Goal: Transaction & Acquisition: Purchase product/service

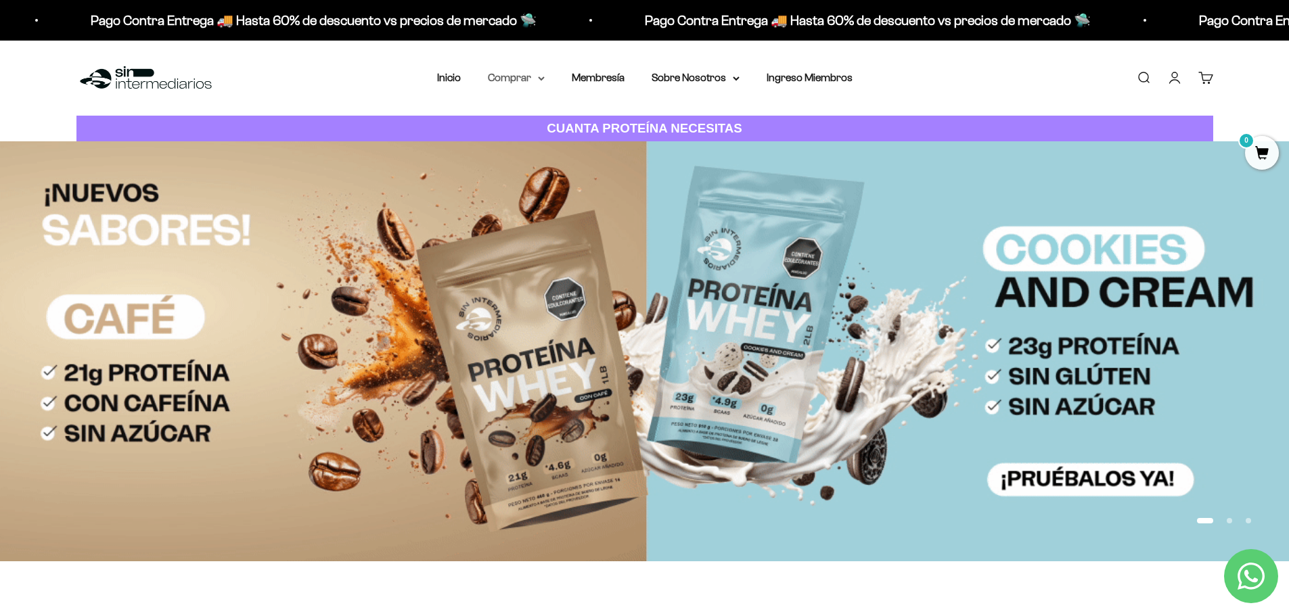
click at [533, 76] on summary "Comprar" at bounding box center [516, 78] width 57 height 18
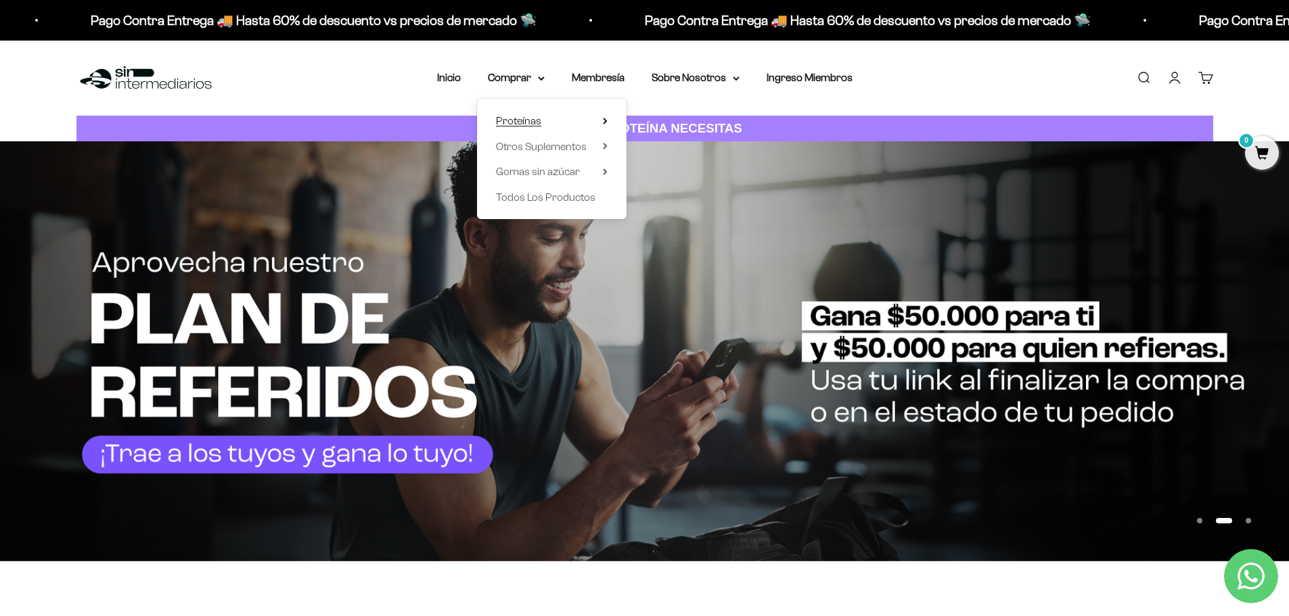
click at [581, 121] on summary "Proteínas" at bounding box center [552, 121] width 112 height 18
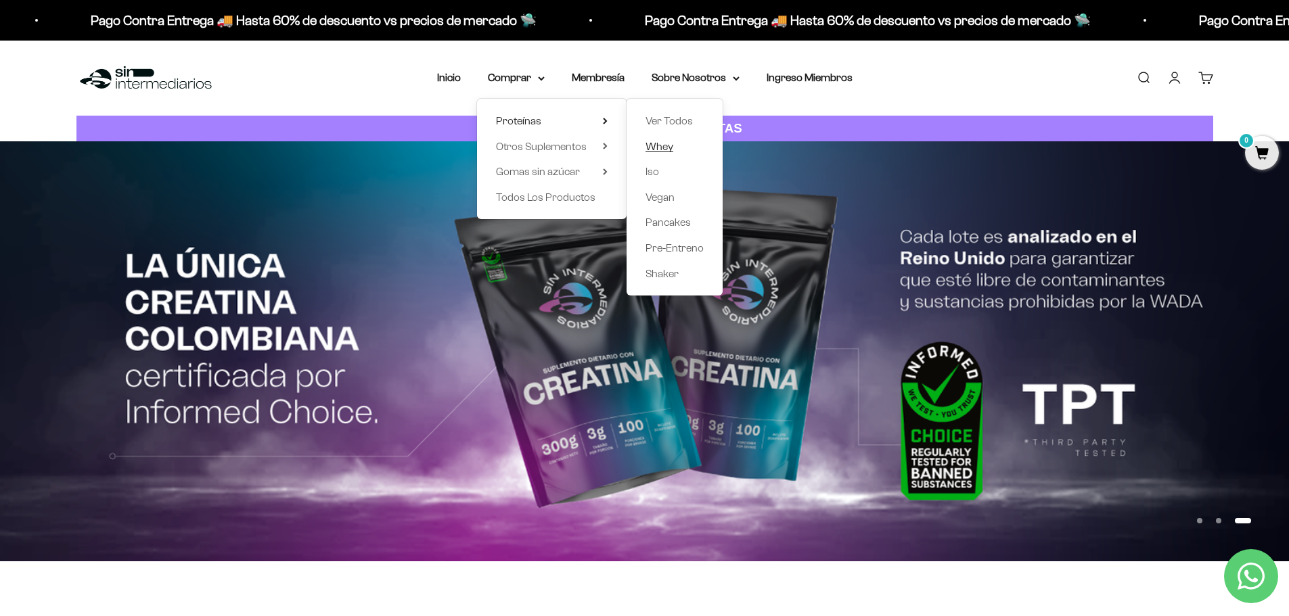
click at [664, 147] on span "Whey" at bounding box center [660, 147] width 28 height 12
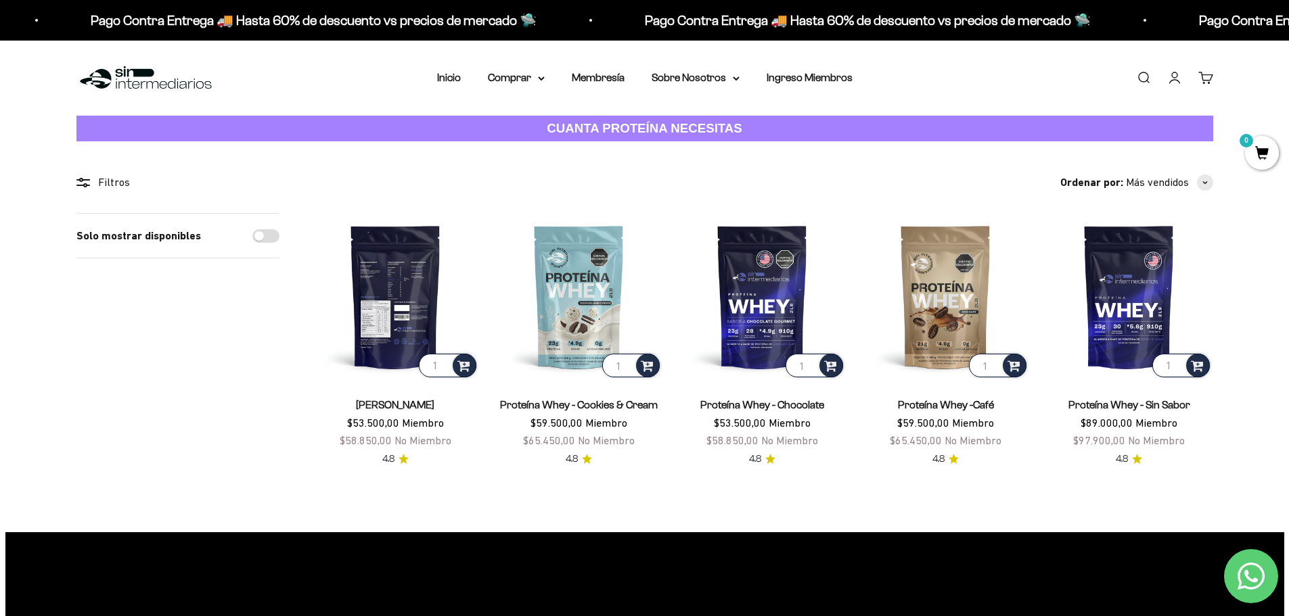
click at [401, 310] on img at bounding box center [395, 296] width 167 height 167
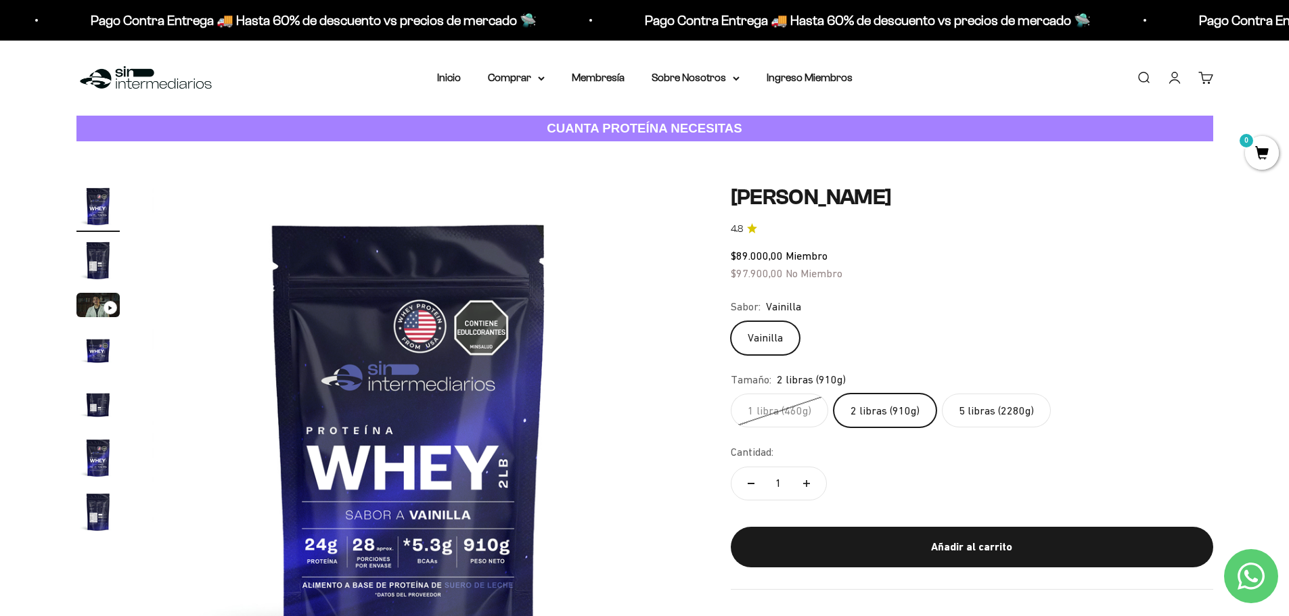
click at [878, 406] on label "2 libras (910g)" at bounding box center [885, 411] width 103 height 34
click at [731, 394] on input "2 libras (910g)" at bounding box center [730, 393] width 1 height 1
click at [995, 408] on label "5 libras (2280g)" at bounding box center [996, 411] width 109 height 34
click at [731, 394] on input "5 libras (2280g)" at bounding box center [730, 393] width 1 height 1
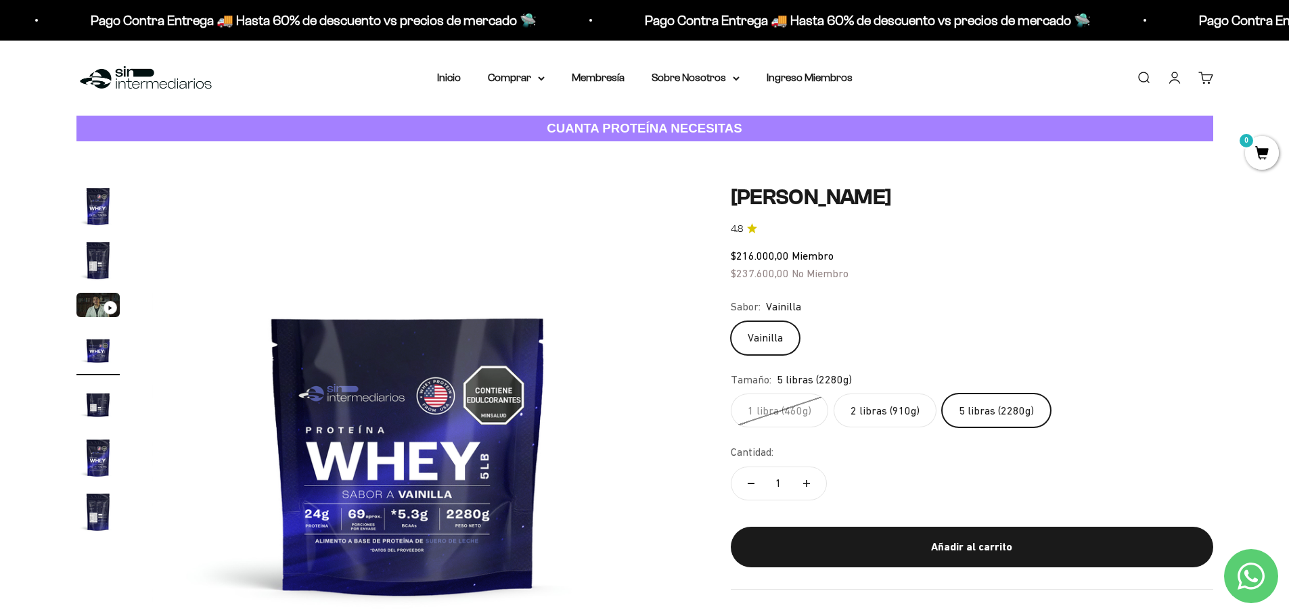
click at [901, 415] on label "2 libras (910g)" at bounding box center [885, 411] width 103 height 34
click at [731, 394] on input "2 libras (910g)" at bounding box center [730, 393] width 1 height 1
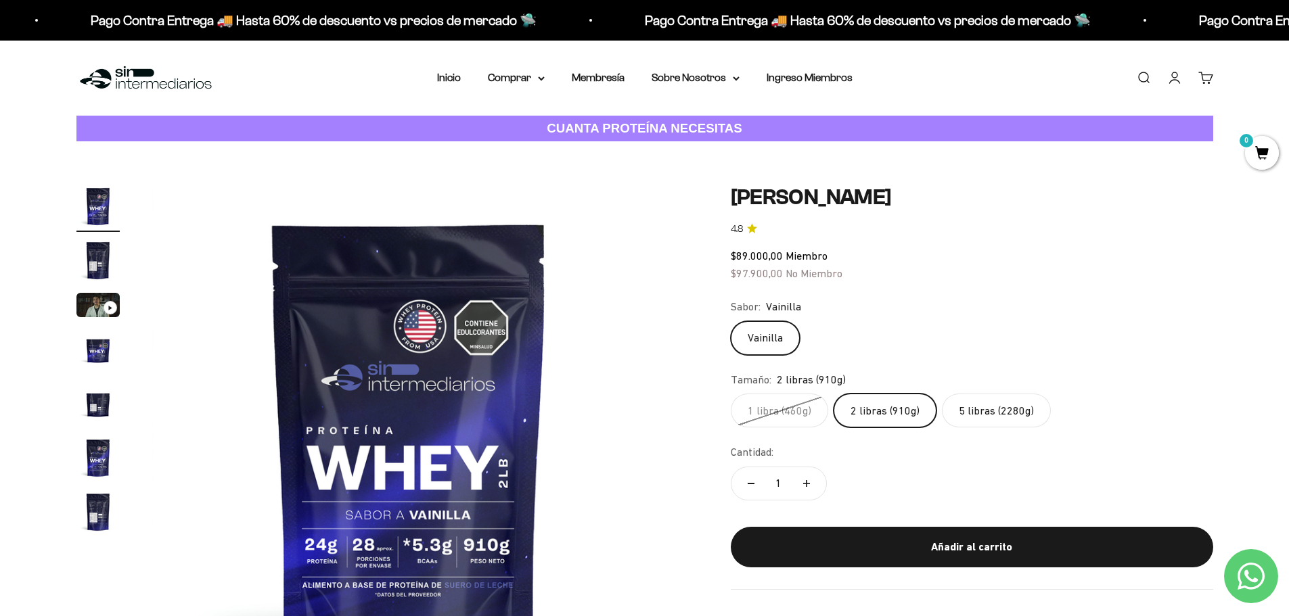
click at [106, 257] on img "Ir al artículo 2" at bounding box center [97, 260] width 43 height 43
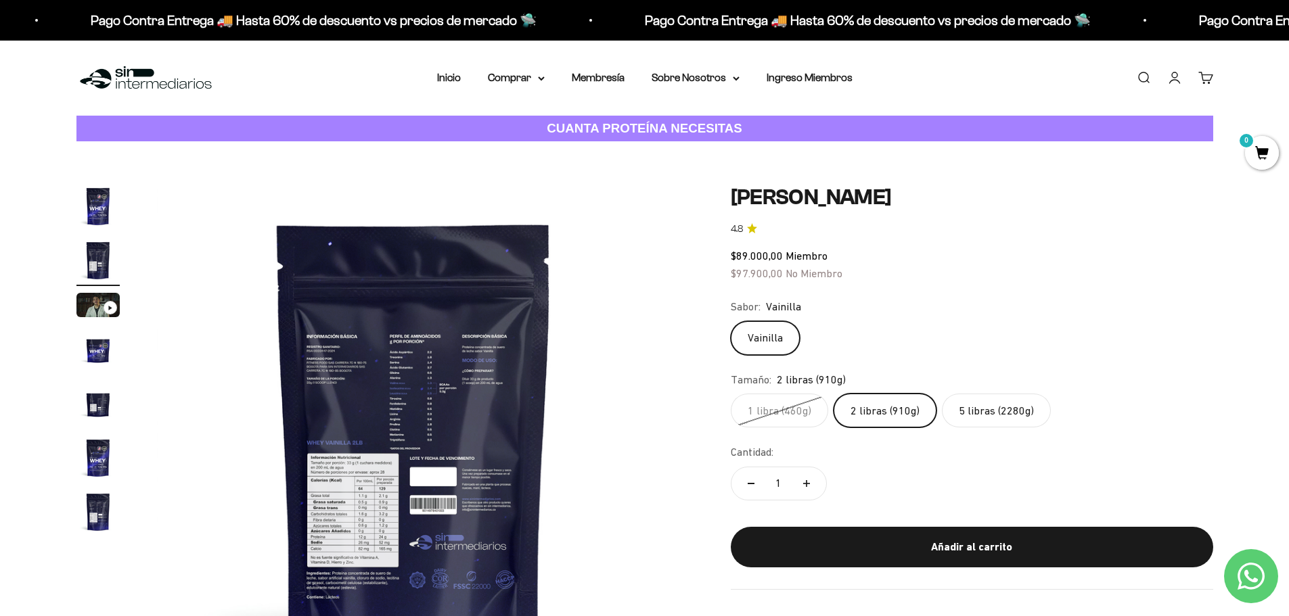
scroll to position [0, 530]
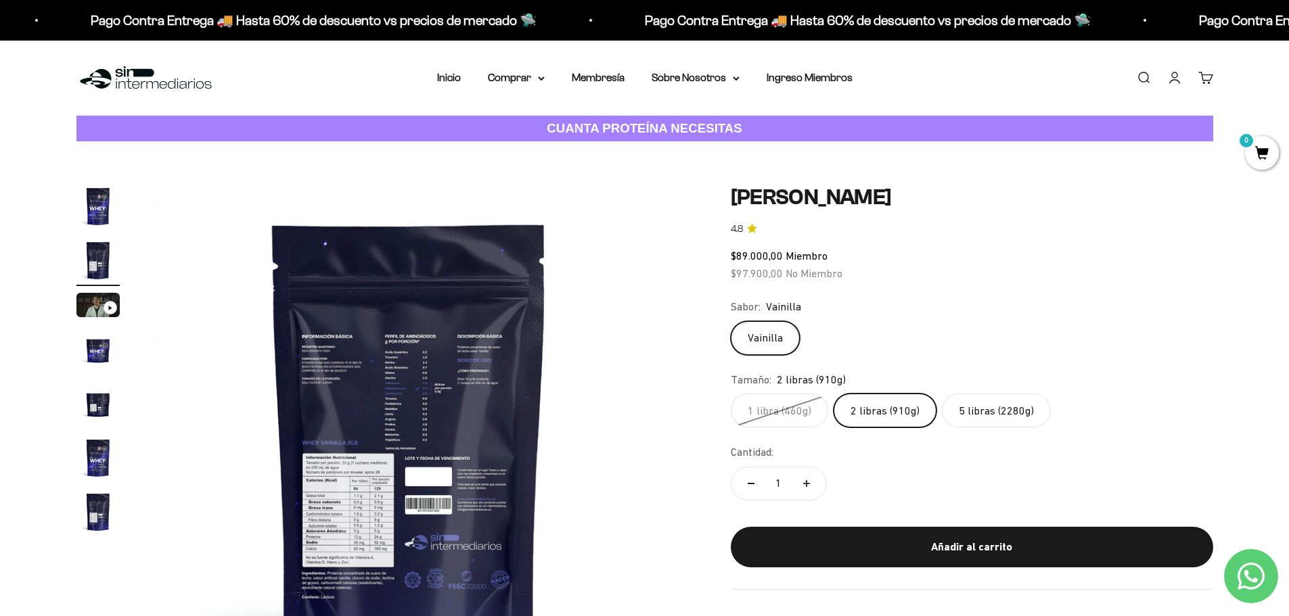
click at [353, 473] on img at bounding box center [409, 442] width 514 height 514
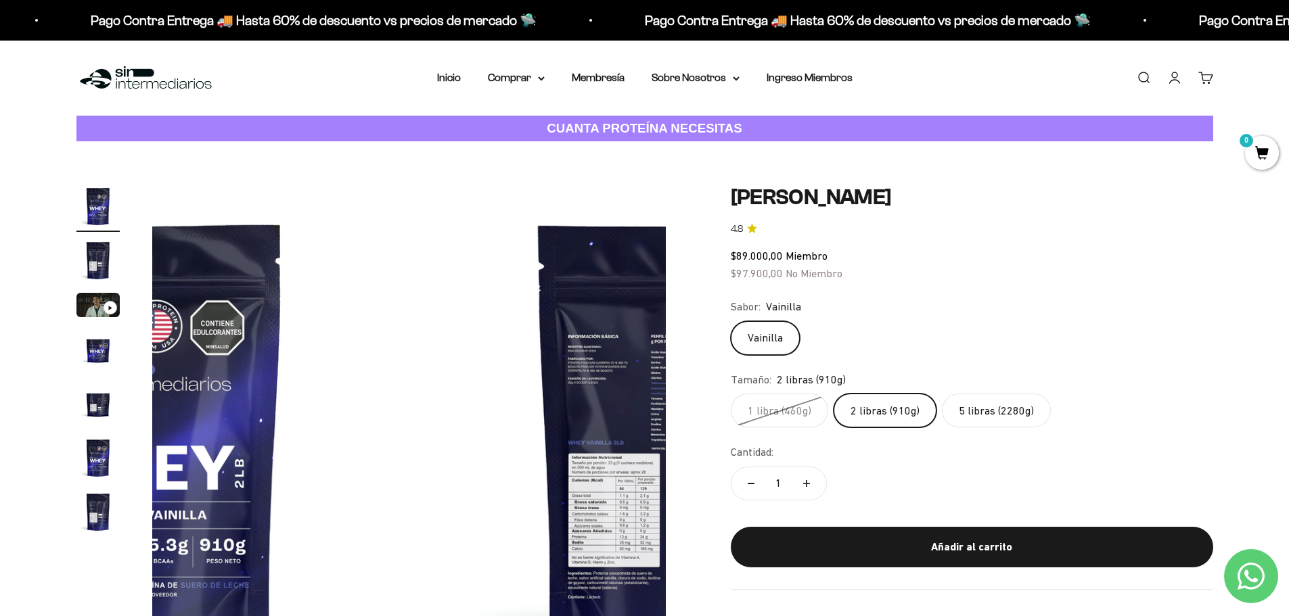
scroll to position [0, 0]
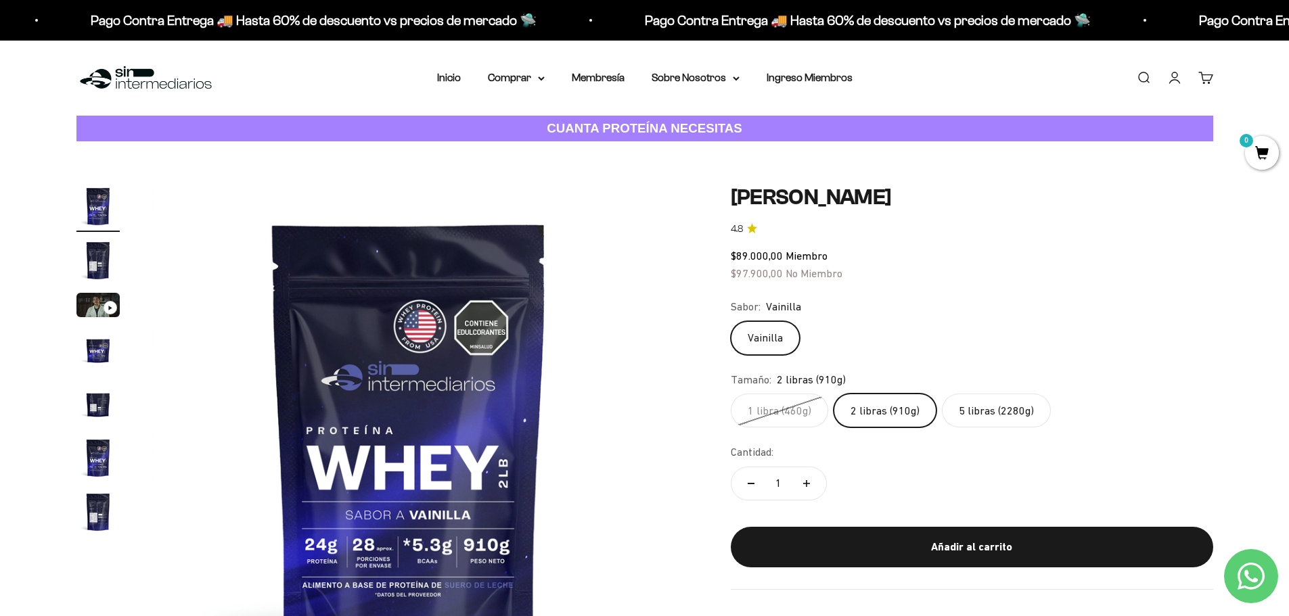
click at [470, 445] on img at bounding box center [409, 442] width 514 height 514
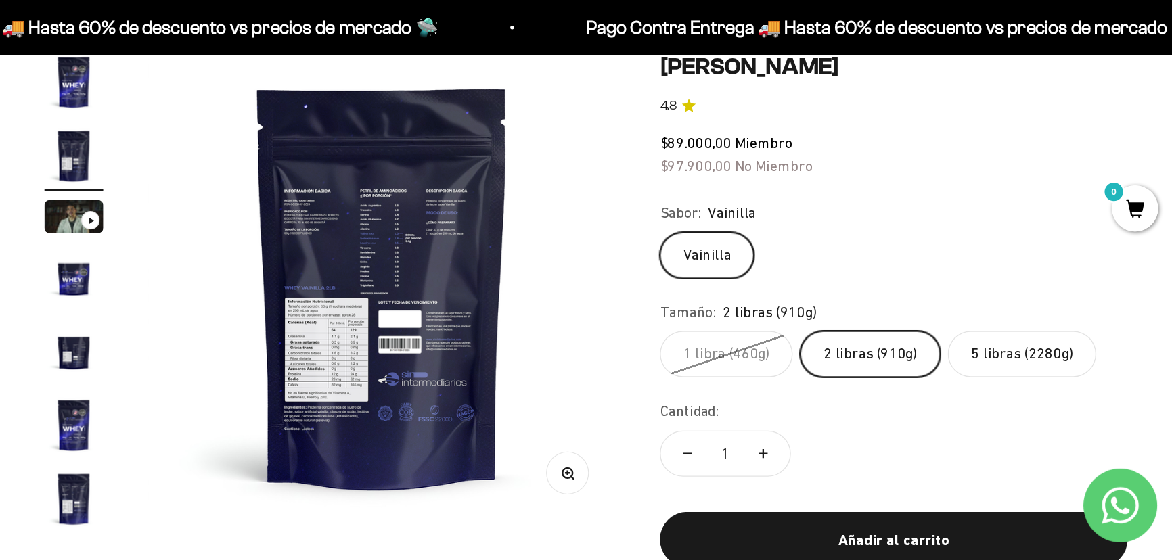
scroll to position [0, 514]
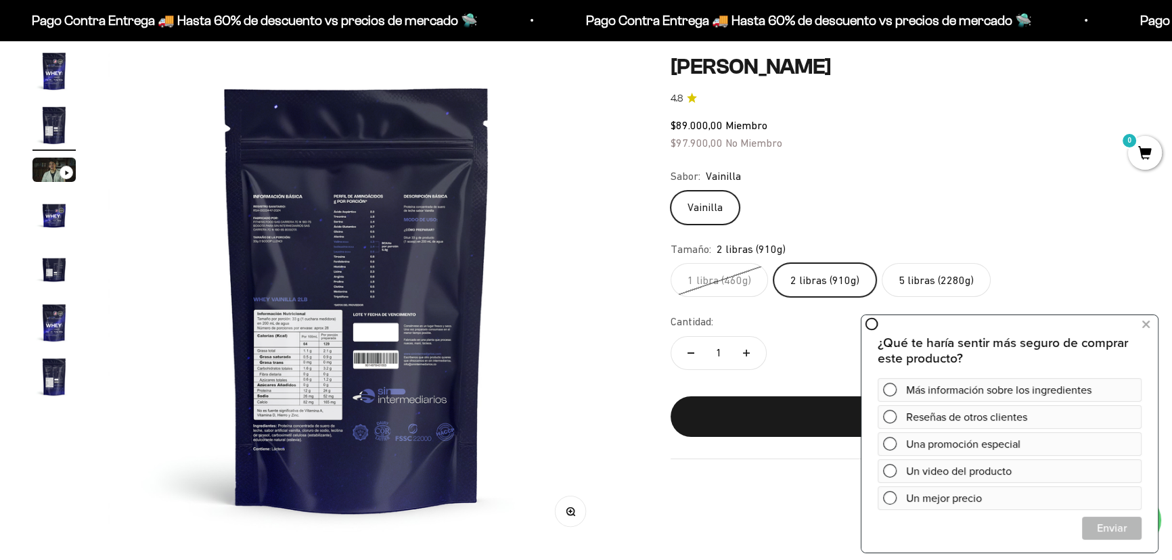
click at [592, 223] on img at bounding box center [356, 297] width 497 height 497
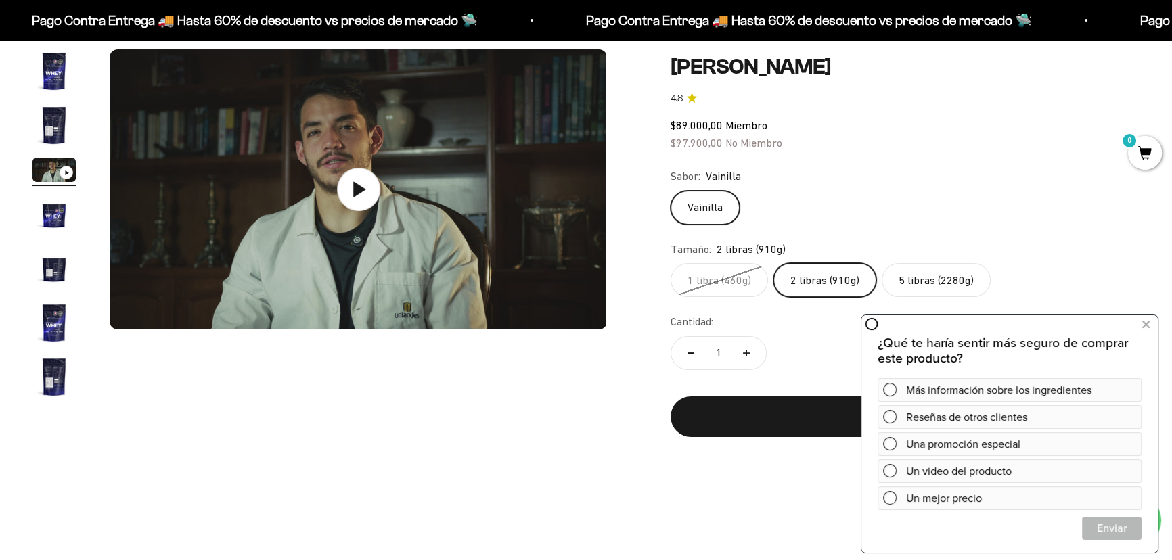
scroll to position [0, 1027]
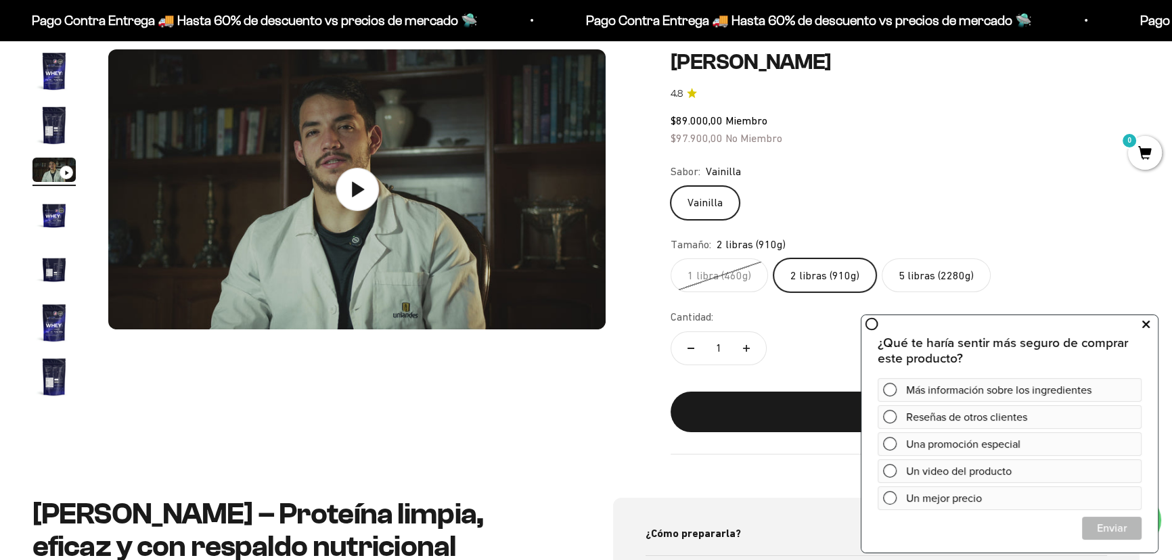
click at [1148, 327] on icon at bounding box center [1145, 325] width 7 height 18
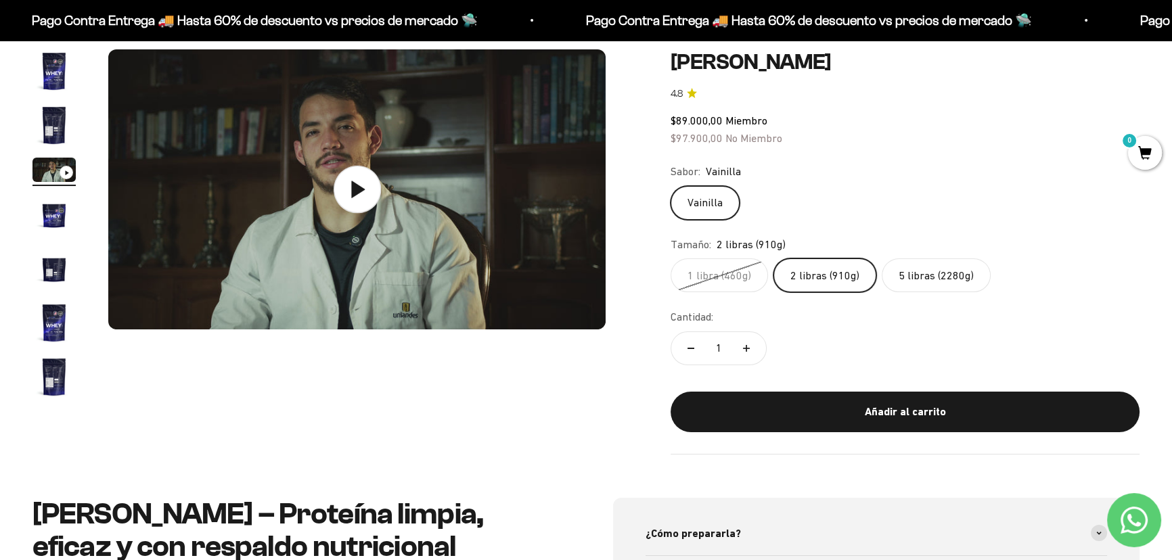
click at [357, 184] on icon at bounding box center [356, 189] width 47 height 47
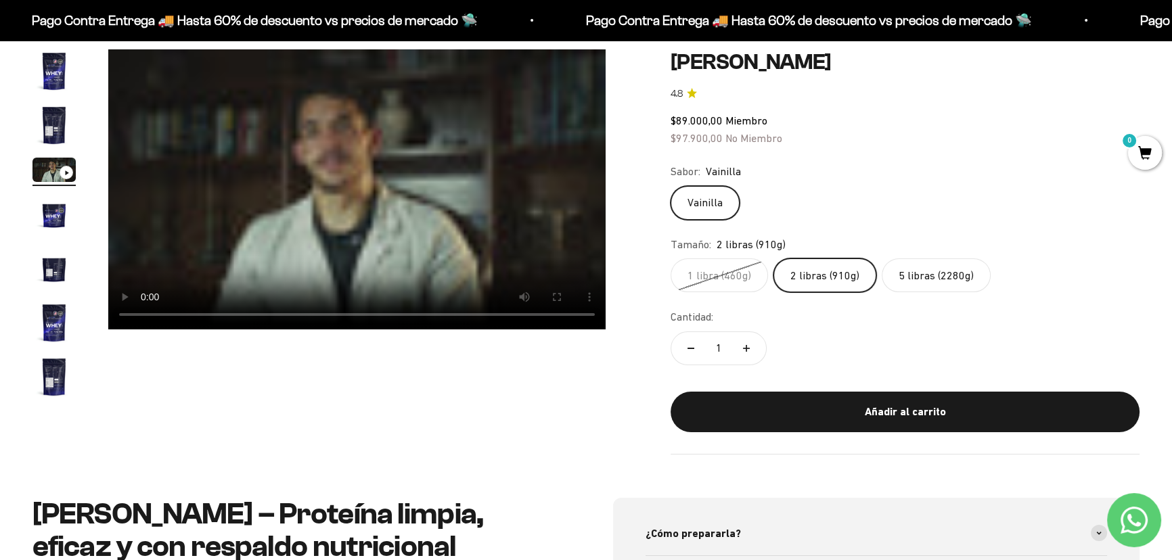
click at [499, 371] on product-gallery "Zoom Ir al artículo 1 Ir al artículo 2 Ir al artículo 3 Ir al artículo 4 Ir al …" at bounding box center [318, 225] width 573 height 353
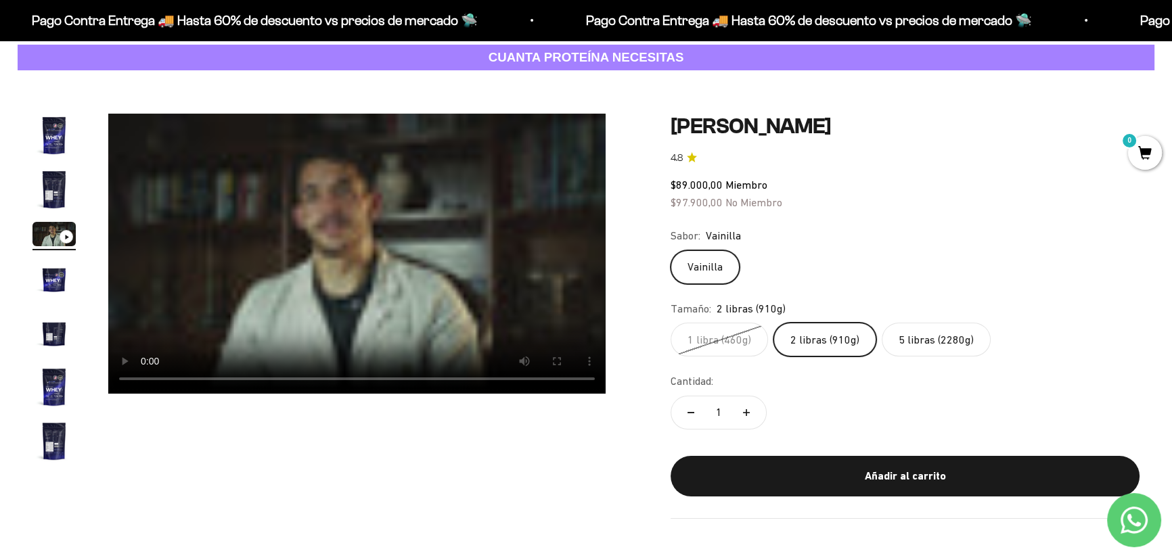
scroll to position [0, 0]
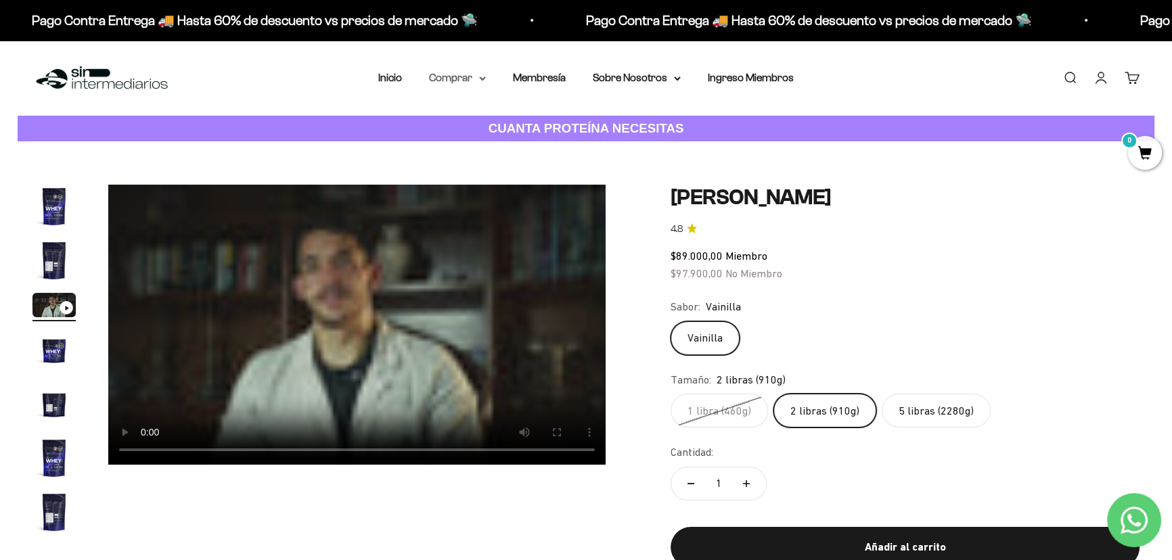
click at [472, 75] on summary "Comprar" at bounding box center [457, 78] width 57 height 18
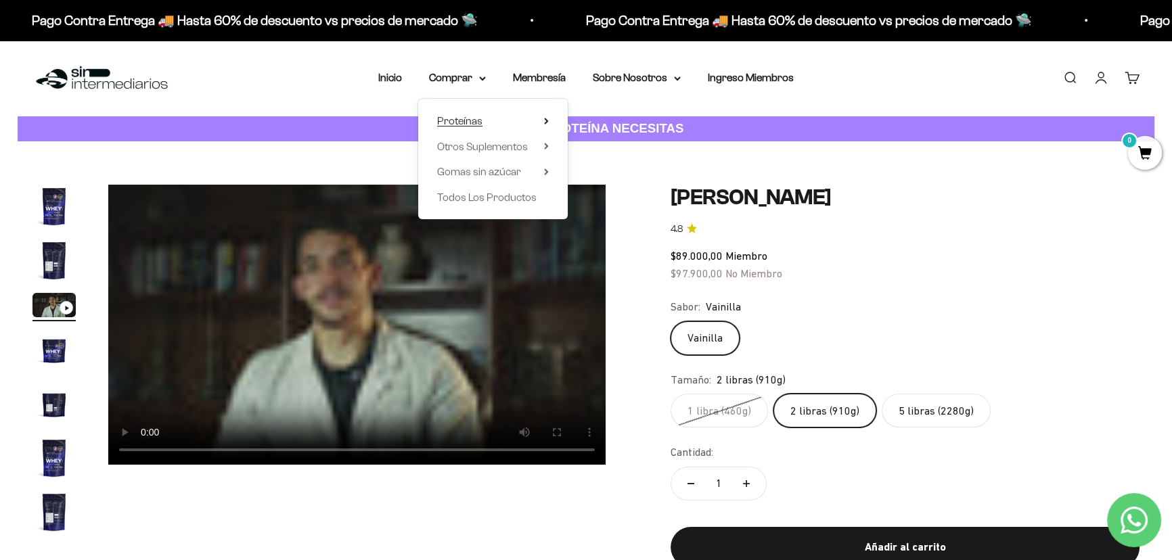
click at [472, 118] on span "Proteínas" at bounding box center [459, 121] width 45 height 12
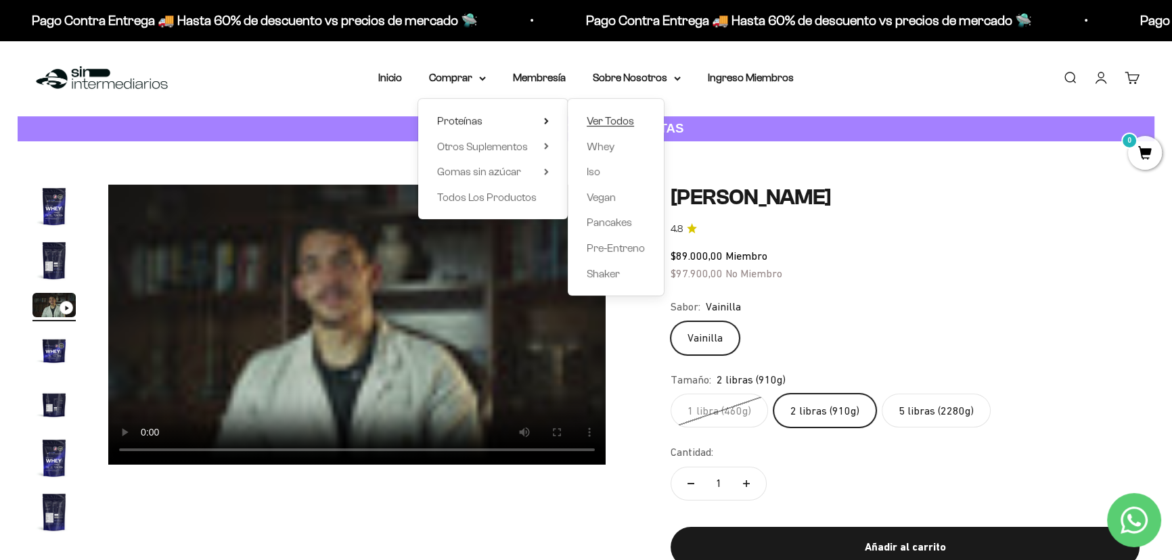
click at [592, 122] on span "Ver Todos" at bounding box center [610, 121] width 47 height 12
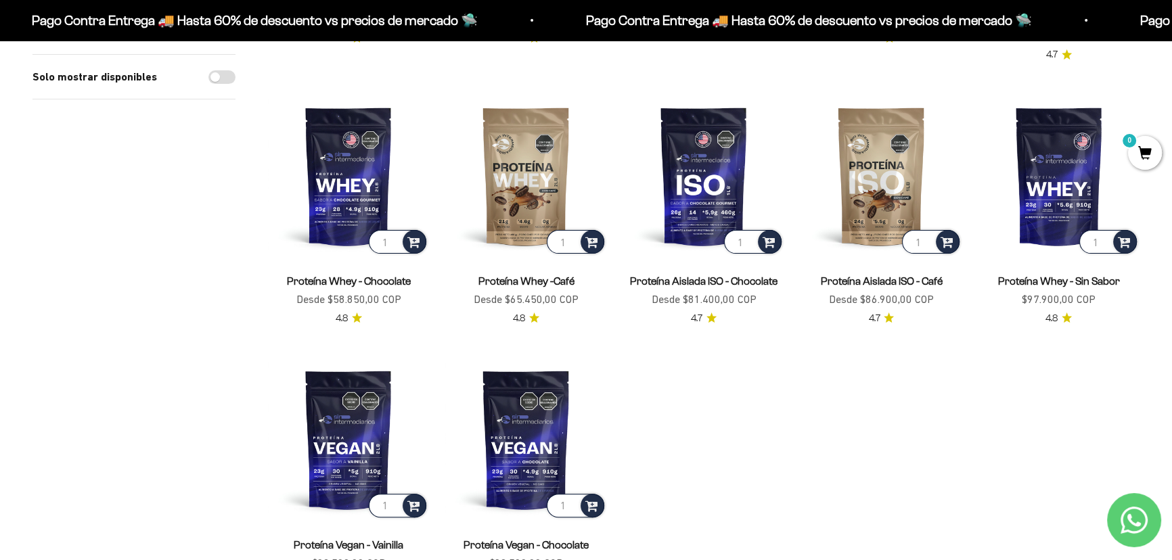
scroll to position [430, 0]
